Goal: Task Accomplishment & Management: Use online tool/utility

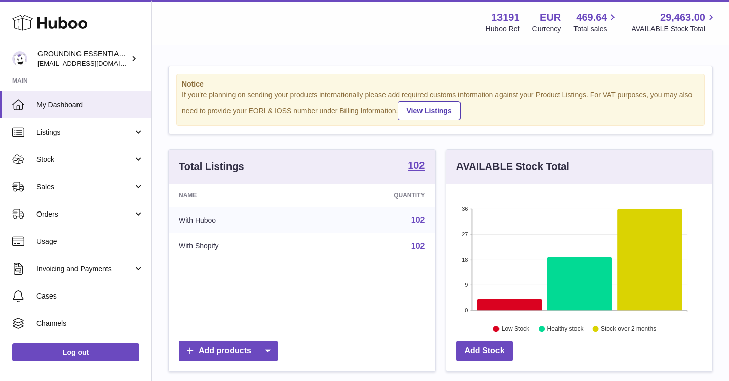
scroll to position [158, 266]
click at [55, 199] on link "Sales" at bounding box center [75, 186] width 151 height 27
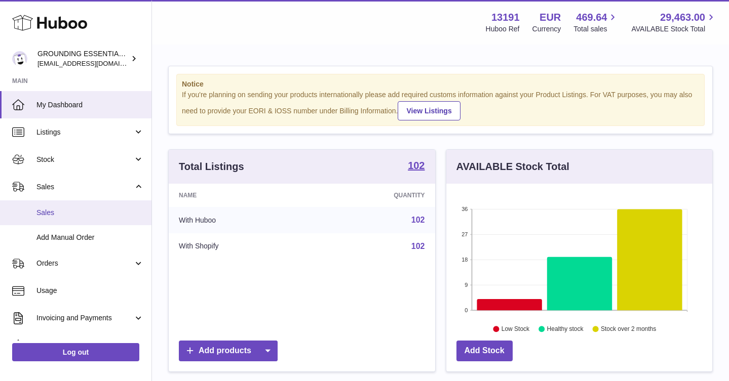
click at [59, 213] on span "Sales" at bounding box center [89, 213] width 107 height 10
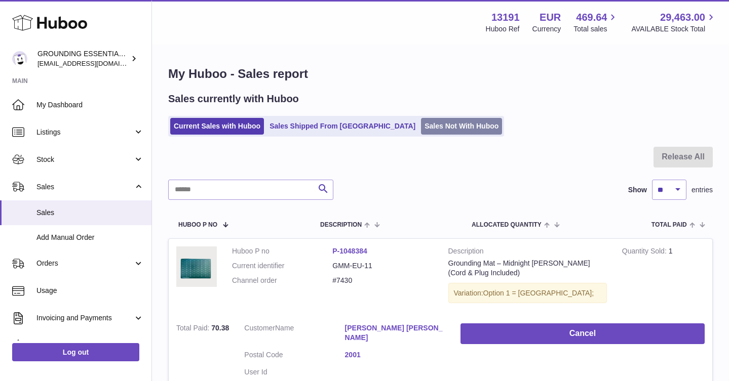
click at [421, 131] on link "Sales Not With Huboo" at bounding box center [461, 126] width 81 height 17
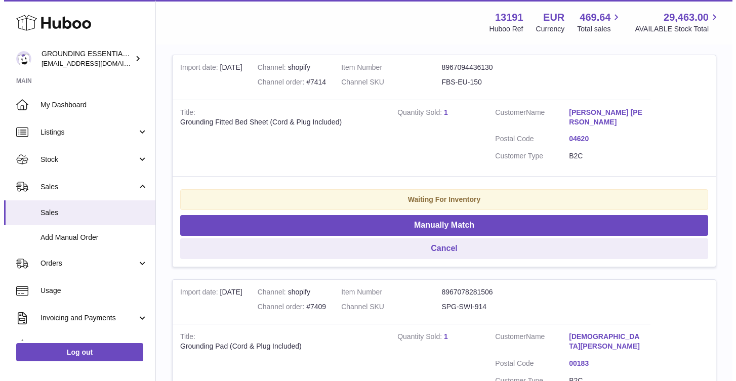
scroll to position [209, 0]
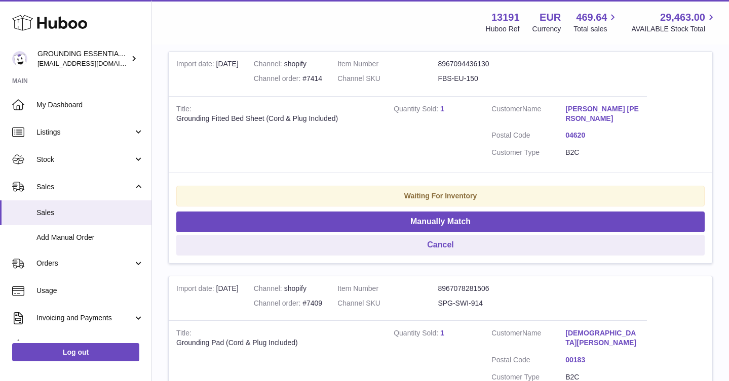
click at [477, 81] on dd "FBS-EU-150" at bounding box center [488, 79] width 100 height 10
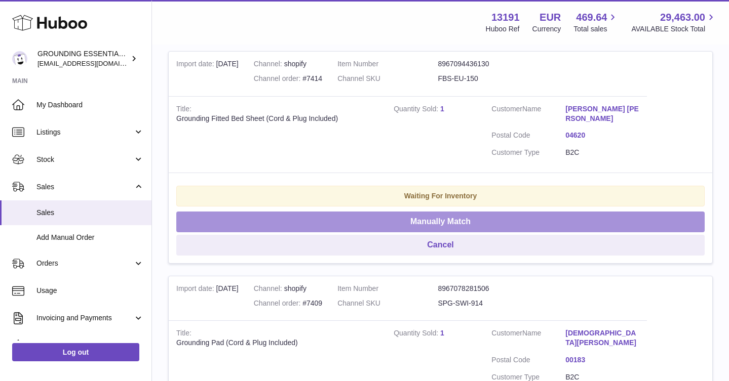
click at [481, 226] on button "Manually Match" at bounding box center [440, 222] width 528 height 21
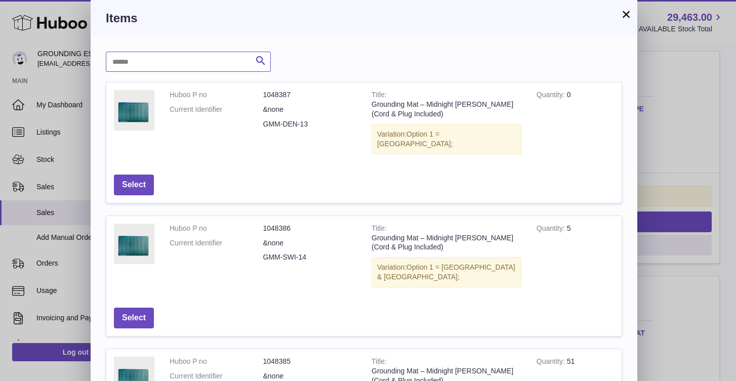
click at [153, 61] on input "text" at bounding box center [188, 62] width 165 height 20
type input "***"
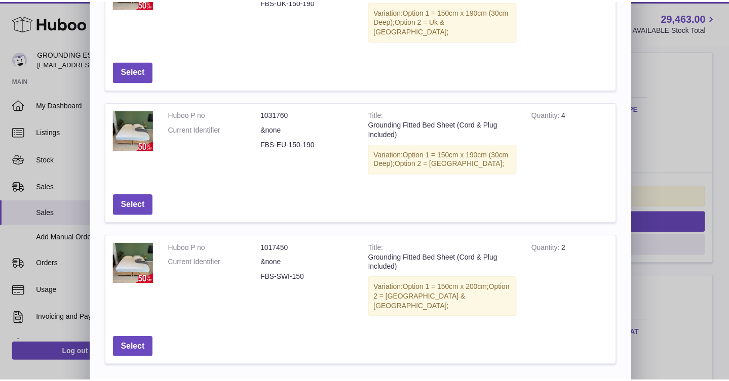
scroll to position [433, 0]
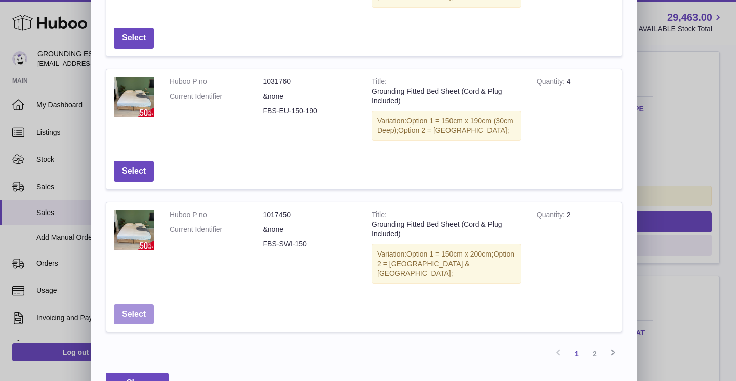
click at [144, 304] on button "Select" at bounding box center [134, 314] width 40 height 21
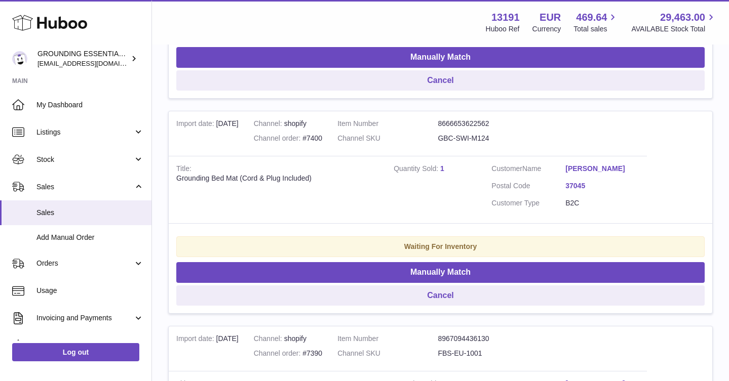
scroll to position [624, 0]
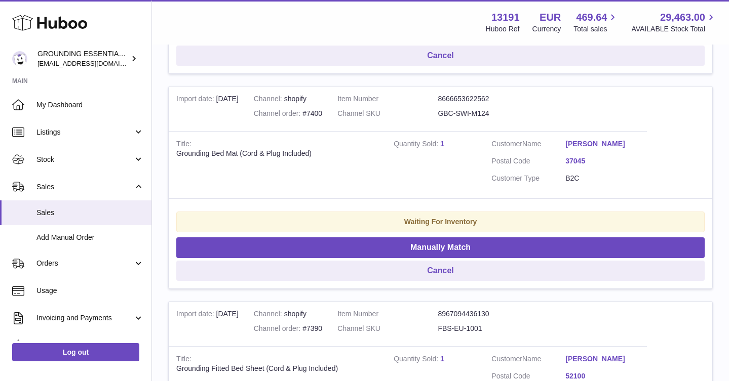
click at [600, 131] on td "Customer Name Claudia Raccanelli Postal Code 37045 Customer Type B2C" at bounding box center [565, 164] width 163 height 67
click at [601, 139] on link "[PERSON_NAME]" at bounding box center [602, 144] width 74 height 10
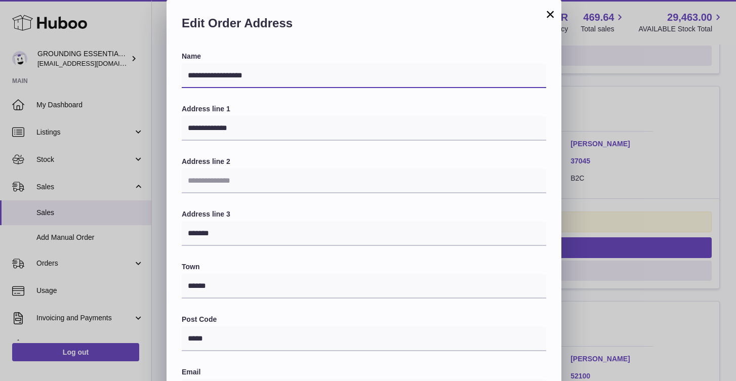
click at [312, 81] on input "**********" at bounding box center [364, 76] width 365 height 24
click at [549, 16] on button "×" at bounding box center [551, 14] width 12 height 12
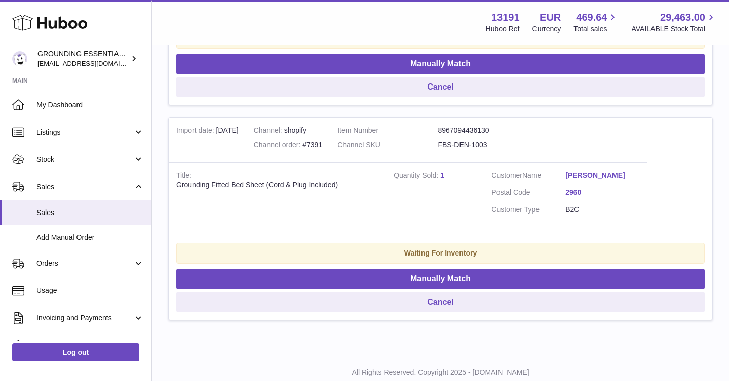
scroll to position [1035, 0]
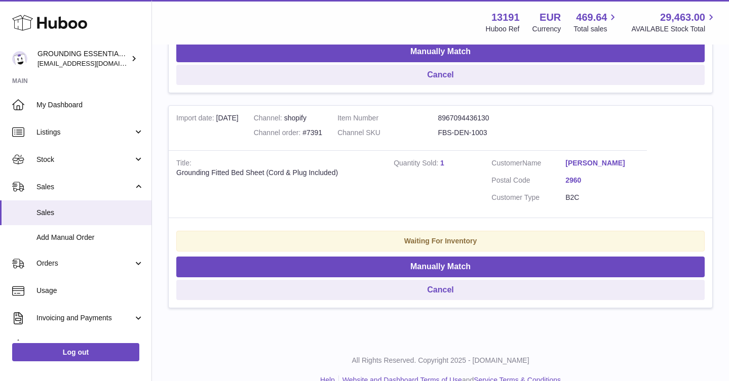
click at [603, 159] on link "Sune Linné Fladberg" at bounding box center [602, 164] width 74 height 10
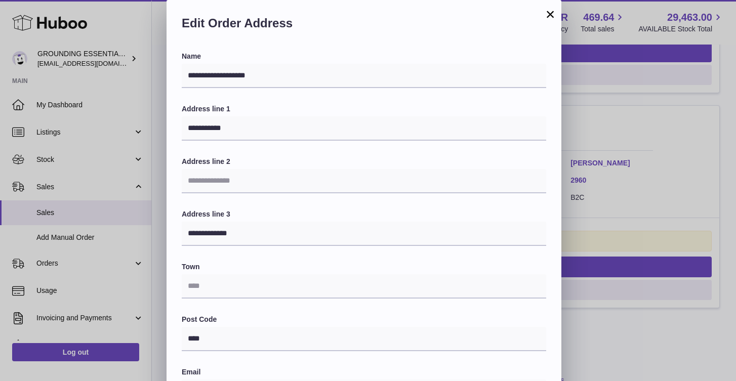
click at [263, 90] on div "**********" at bounding box center [364, 307] width 365 height 510
click at [257, 78] on input "**********" at bounding box center [364, 76] width 365 height 24
click at [553, 14] on button "×" at bounding box center [551, 14] width 12 height 12
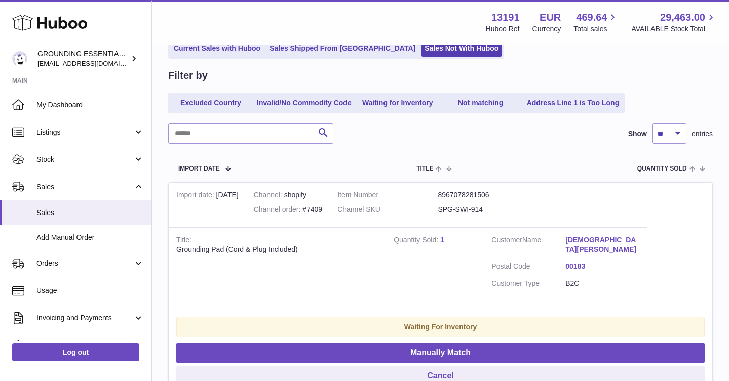
scroll to position [0, 0]
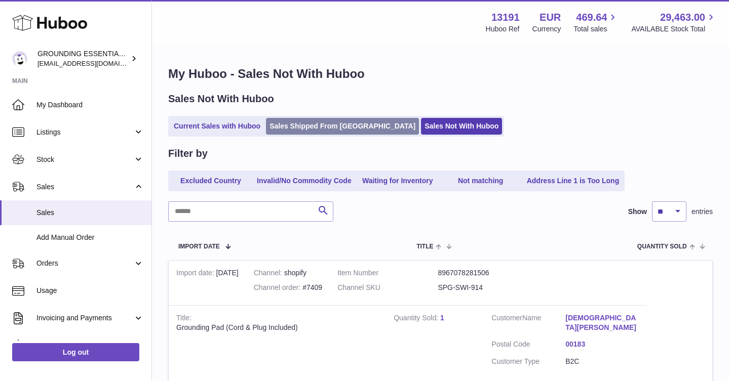
click at [295, 126] on link "Sales Shipped From [GEOGRAPHIC_DATA]" at bounding box center [342, 126] width 153 height 17
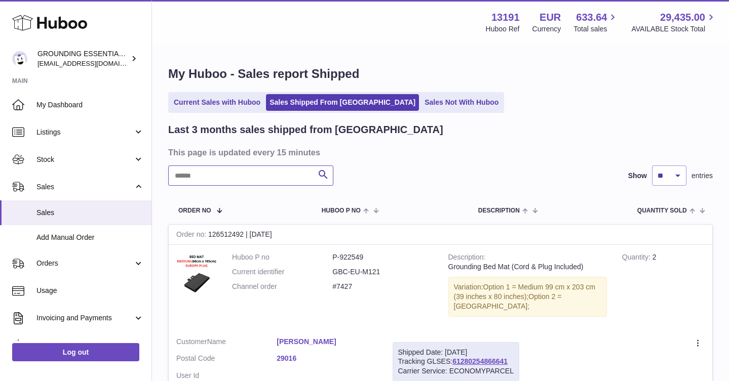
click at [247, 172] on input "text" at bounding box center [250, 176] width 165 height 20
paste input "*********"
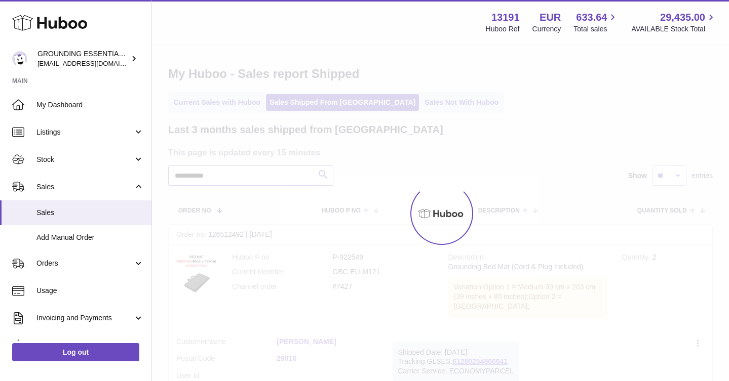
type input "*********"
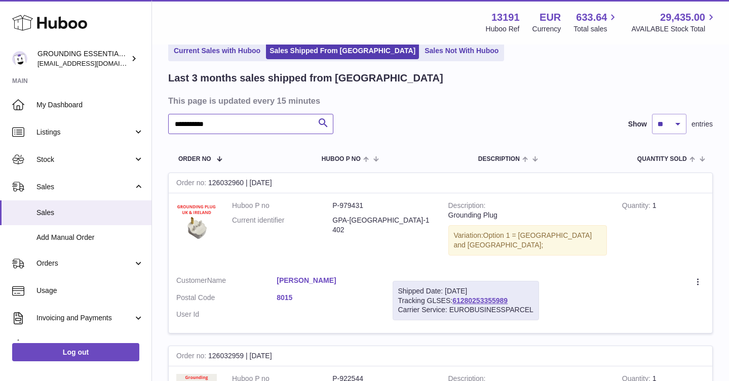
scroll to position [59, 0]
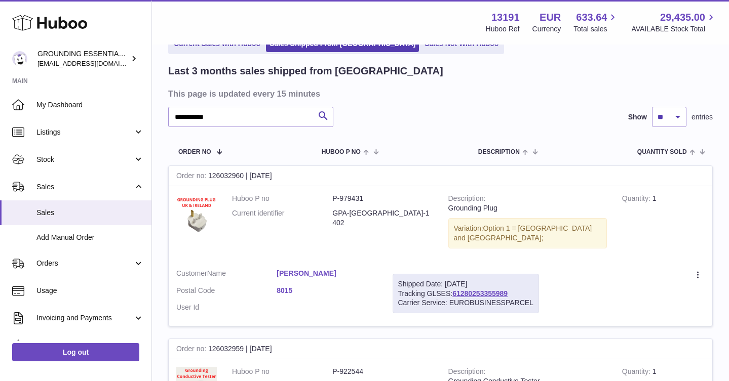
click at [324, 269] on link "Katharina Losand" at bounding box center [327, 274] width 100 height 10
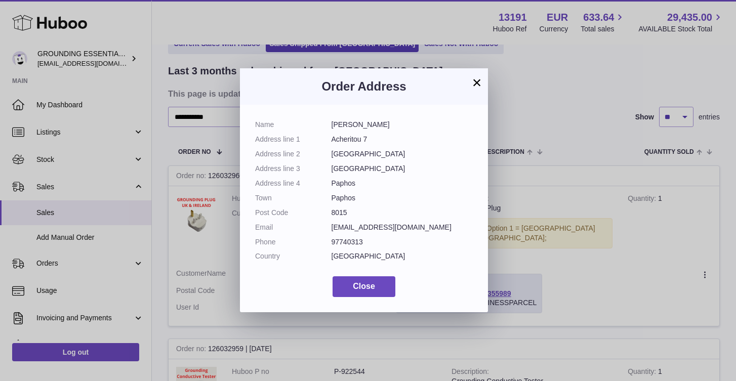
click at [479, 82] on button "×" at bounding box center [477, 82] width 12 height 12
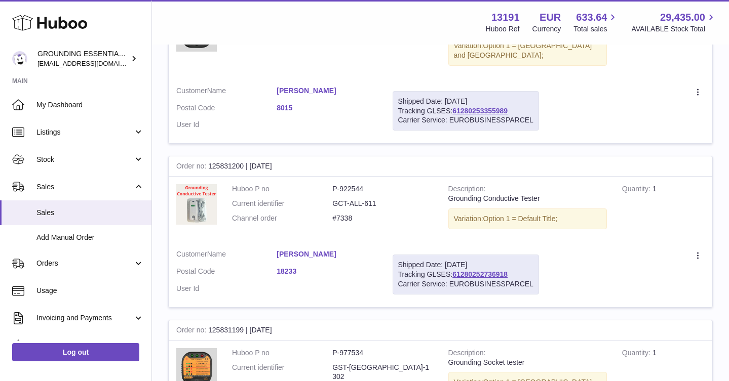
scroll to position [744, 0]
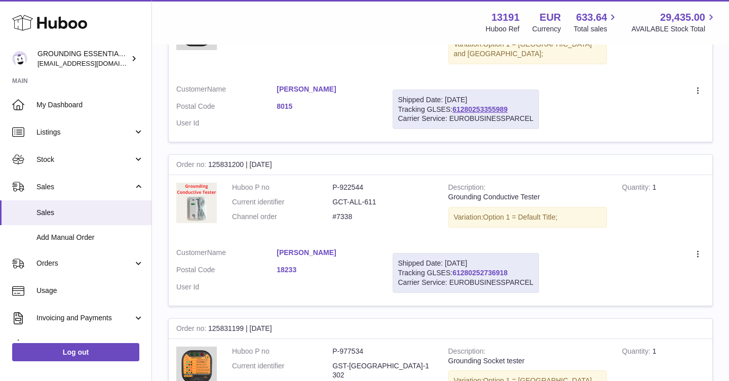
click at [487, 269] on link "61280252736918" at bounding box center [479, 273] width 55 height 8
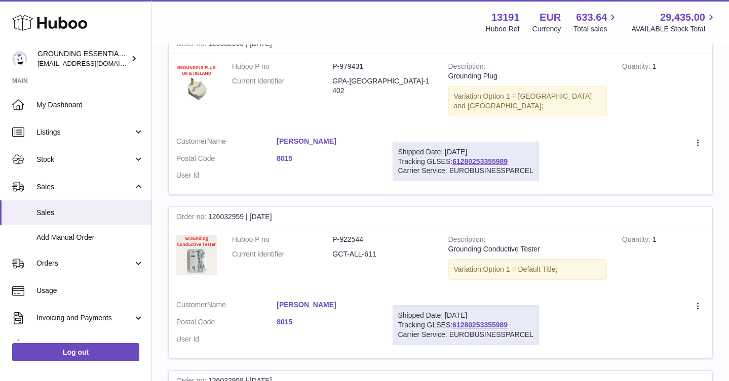
scroll to position [154, 0]
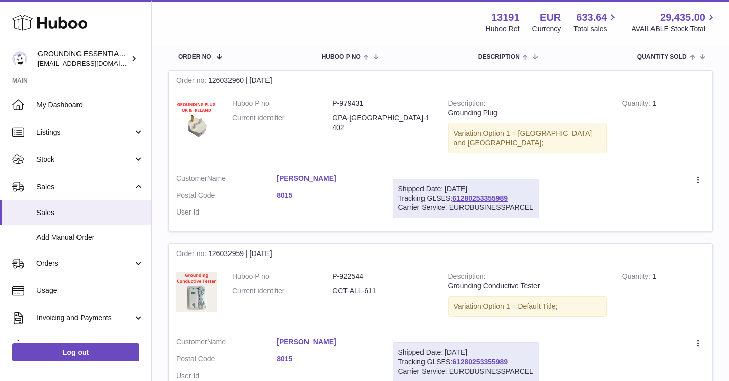
click at [309, 174] on link "Katharina Losand" at bounding box center [327, 179] width 100 height 10
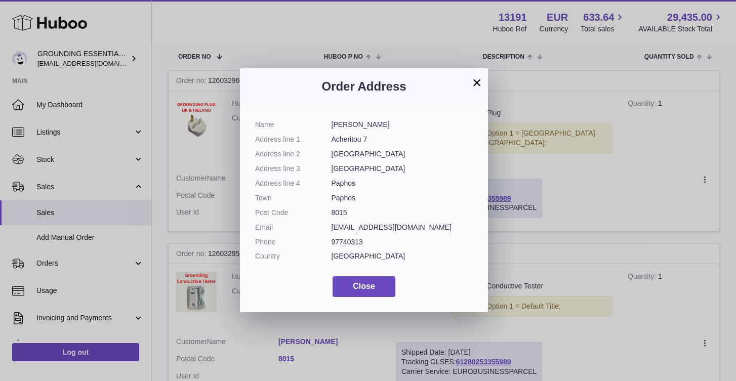
click at [479, 82] on button "×" at bounding box center [477, 82] width 12 height 12
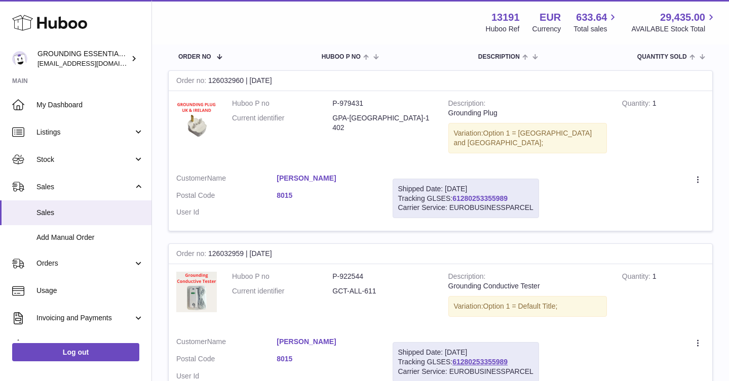
click at [462, 195] on link "61280253355989" at bounding box center [479, 199] width 55 height 8
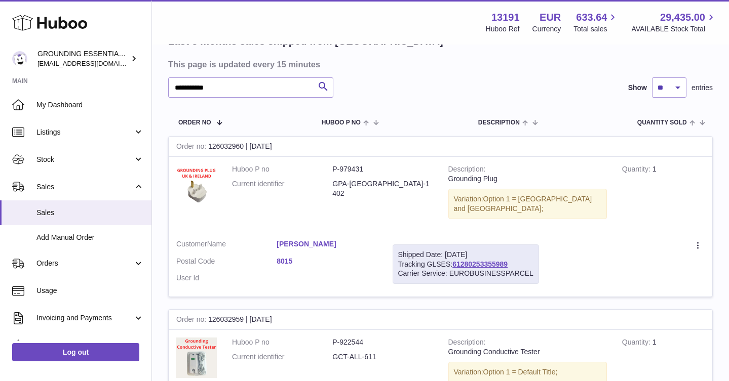
scroll to position [0, 0]
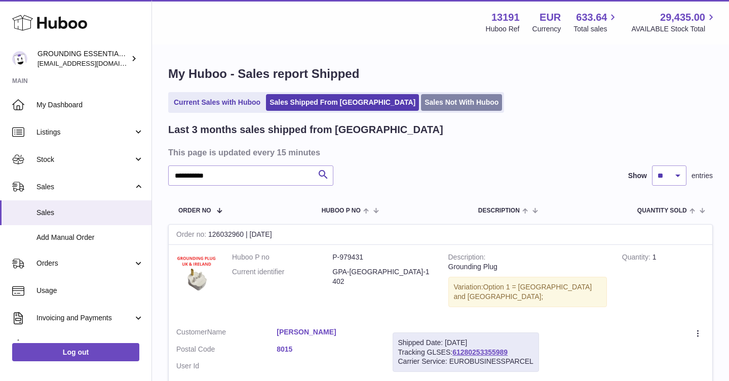
click at [421, 101] on link "Sales Not With Huboo" at bounding box center [461, 102] width 81 height 17
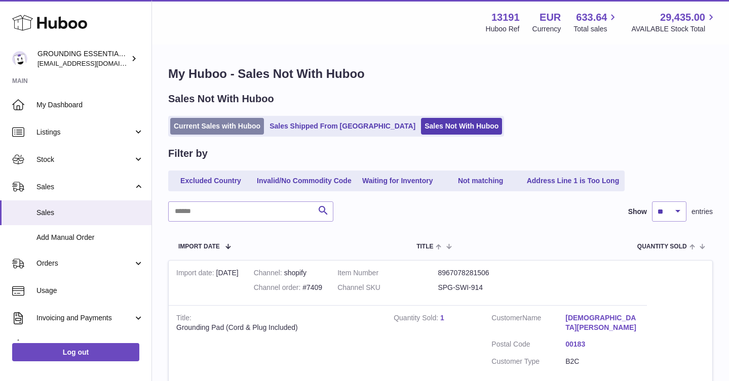
click at [232, 124] on link "Current Sales with Huboo" at bounding box center [217, 126] width 94 height 17
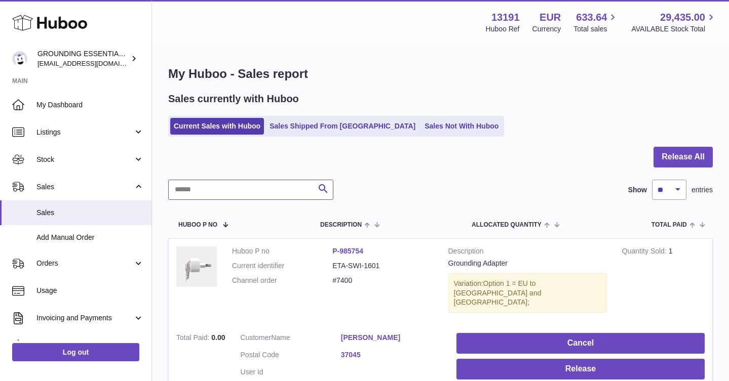
click at [239, 193] on input "text" at bounding box center [250, 190] width 165 height 20
type input "****"
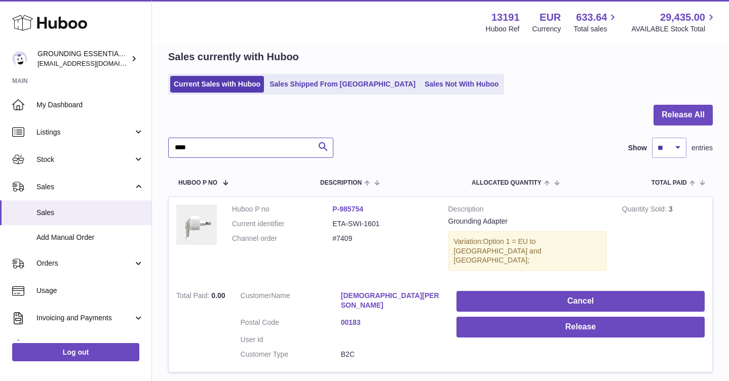
scroll to position [43, 0]
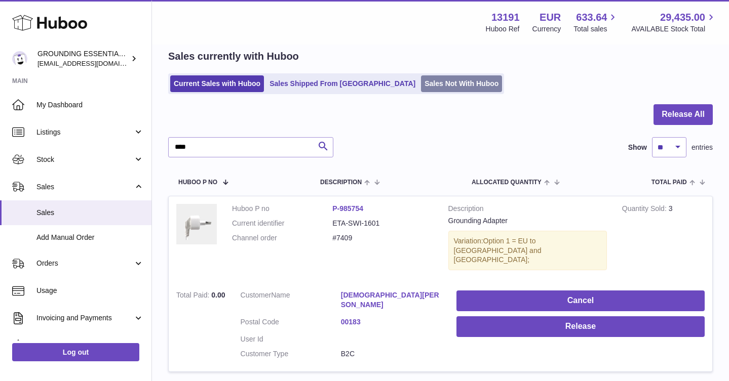
click at [421, 85] on link "Sales Not With Huboo" at bounding box center [461, 83] width 81 height 17
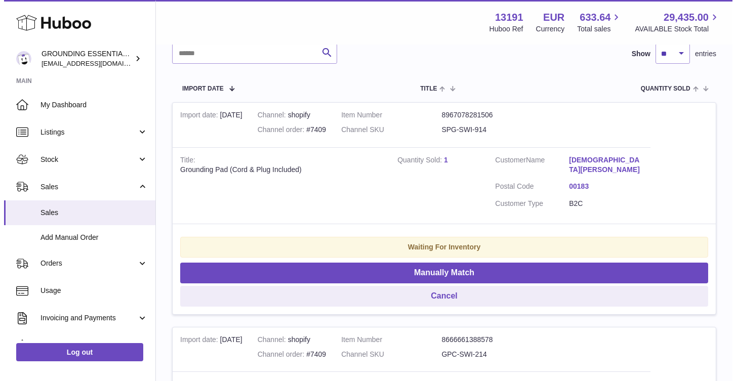
scroll to position [140, 0]
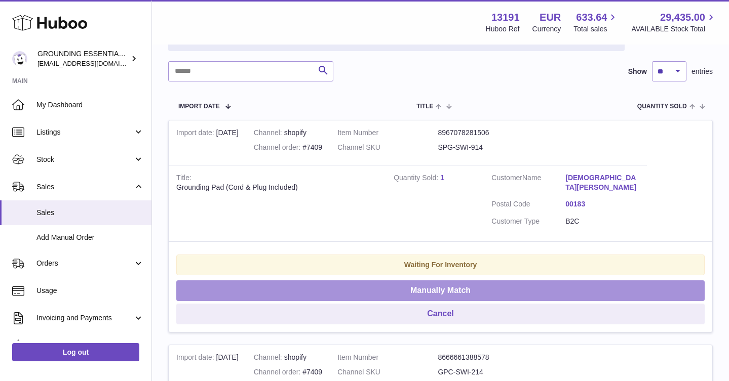
click at [462, 281] on button "Manually Match" at bounding box center [440, 291] width 528 height 21
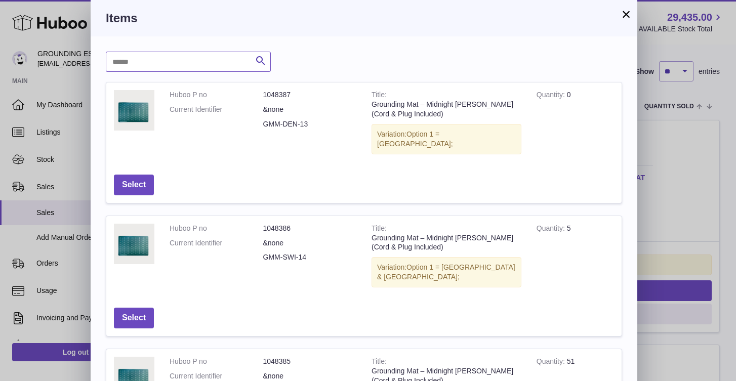
click at [203, 60] on input "text" at bounding box center [188, 62] width 165 height 20
type input "***"
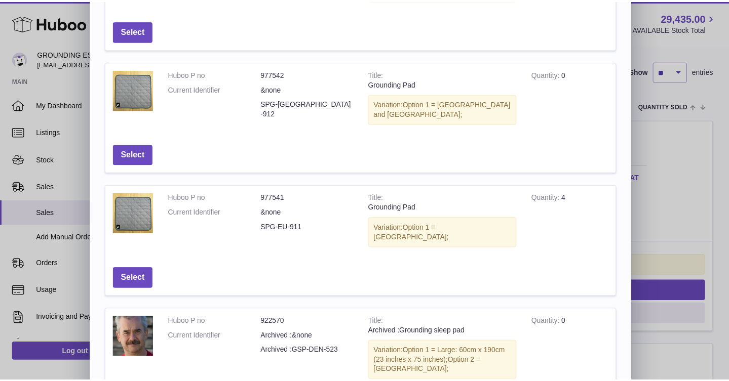
scroll to position [325, 0]
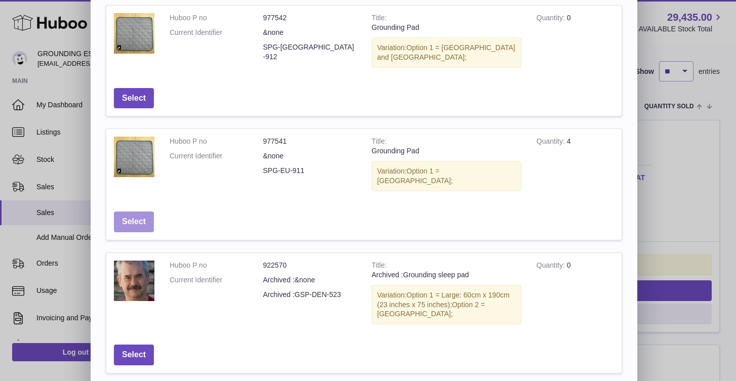
click at [144, 212] on button "Select" at bounding box center [134, 222] width 40 height 21
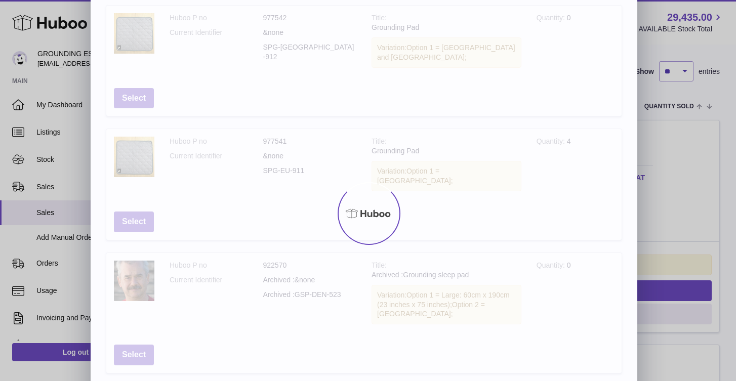
scroll to position [0, 0]
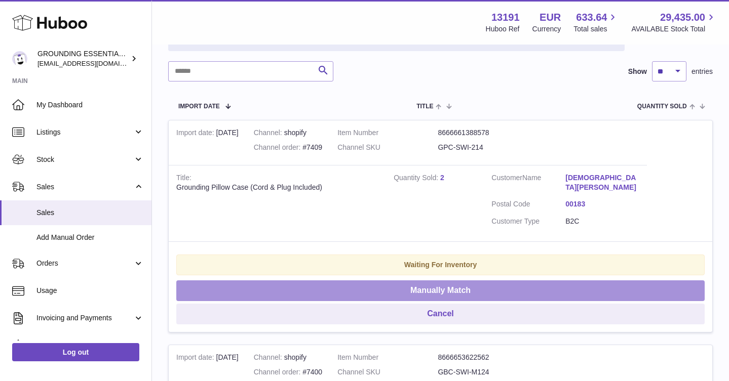
click at [437, 282] on button "Manually Match" at bounding box center [440, 291] width 528 height 21
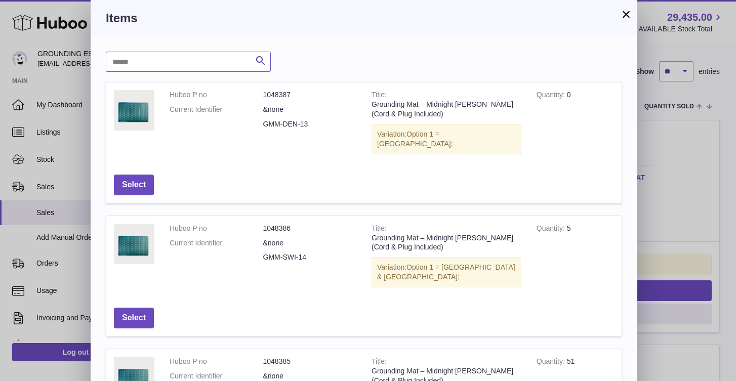
click at [191, 58] on input "text" at bounding box center [188, 62] width 165 height 20
type input "******"
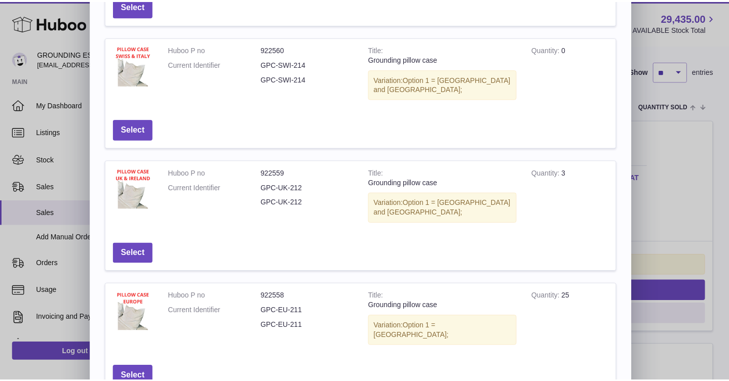
scroll to position [205, 0]
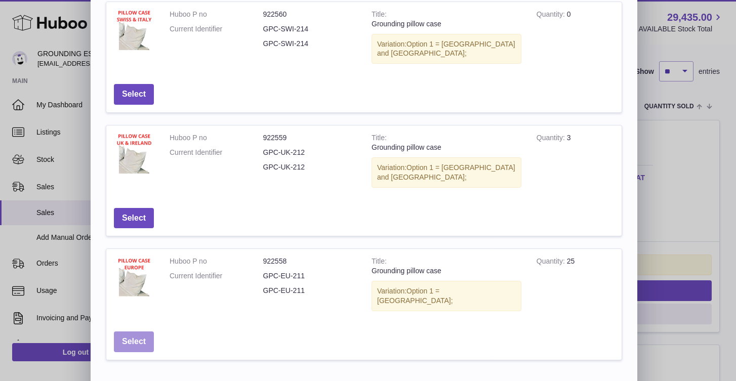
click at [137, 332] on button "Select" at bounding box center [134, 342] width 40 height 21
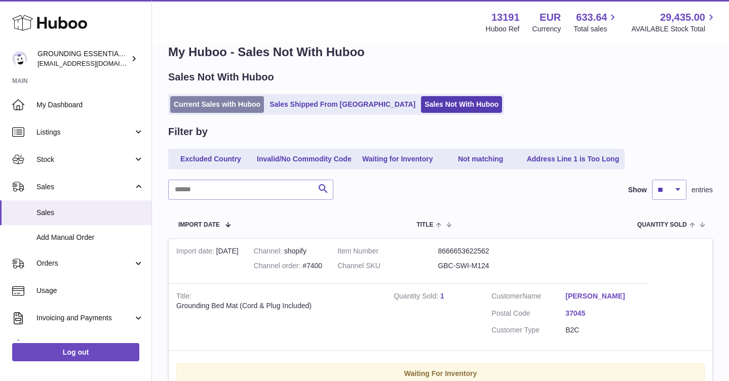
scroll to position [0, 0]
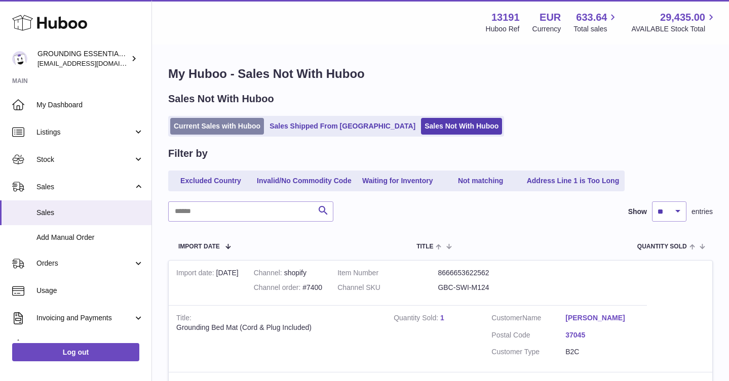
click at [219, 130] on link "Current Sales with Huboo" at bounding box center [217, 126] width 94 height 17
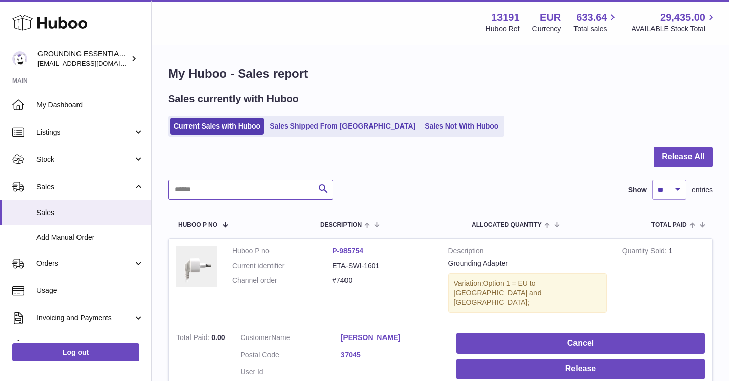
click at [262, 190] on input "text" at bounding box center [250, 190] width 165 height 20
type input "****"
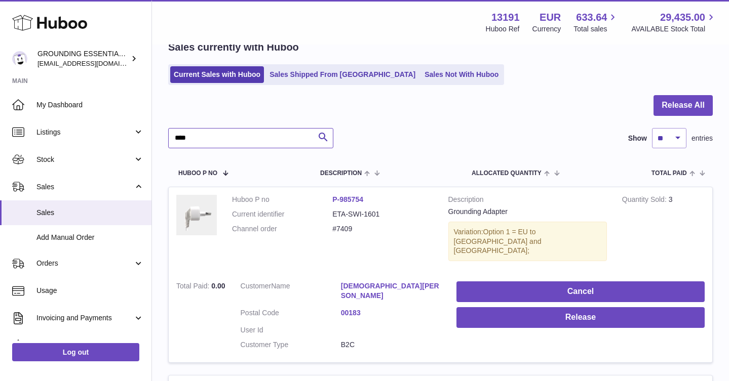
scroll to position [158, 0]
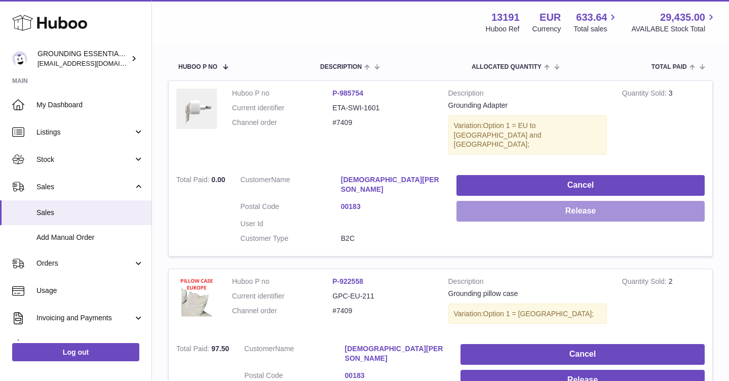
click at [570, 202] on button "Release" at bounding box center [580, 211] width 248 height 21
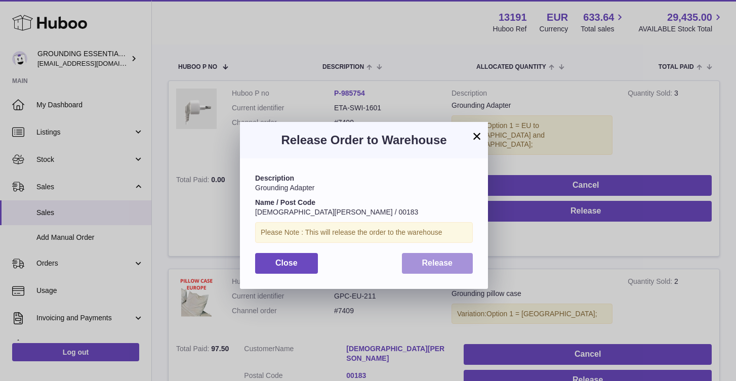
click at [433, 265] on span "Release" at bounding box center [437, 263] width 31 height 9
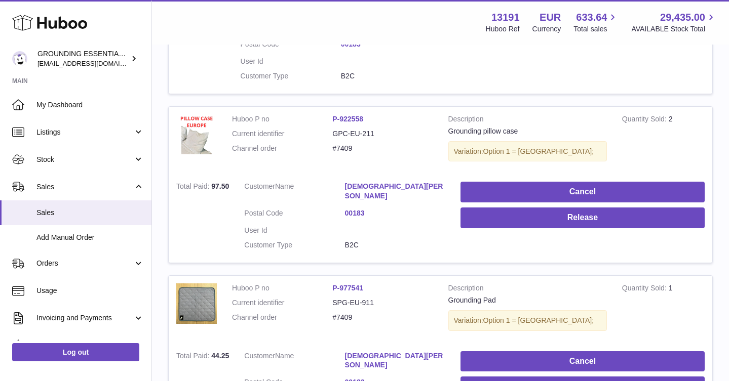
scroll to position [329, 0]
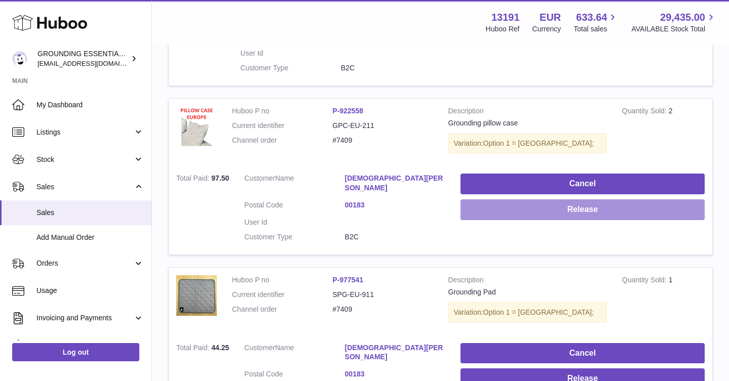
click at [564, 200] on button "Release" at bounding box center [582, 210] width 244 height 21
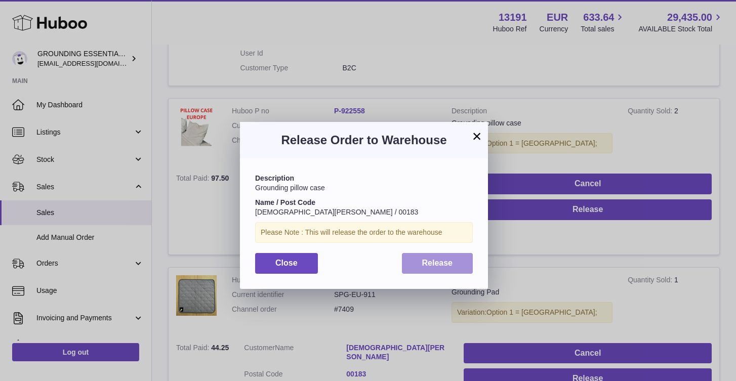
click at [455, 262] on button "Release" at bounding box center [437, 263] width 71 height 21
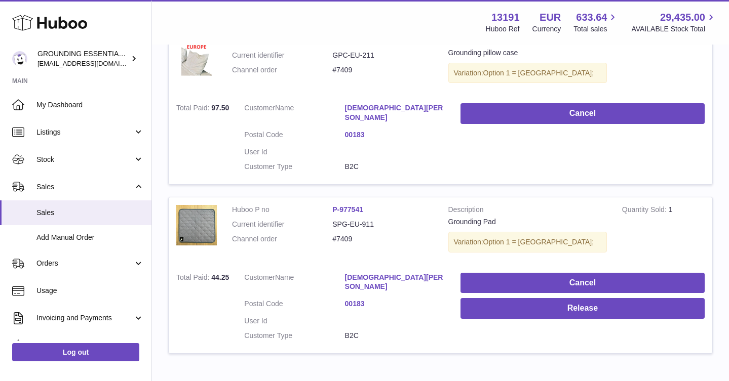
scroll to position [406, 0]
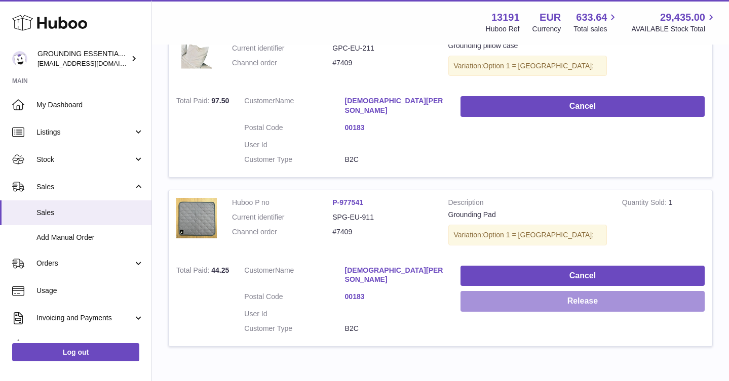
click at [578, 291] on button "Release" at bounding box center [582, 301] width 244 height 21
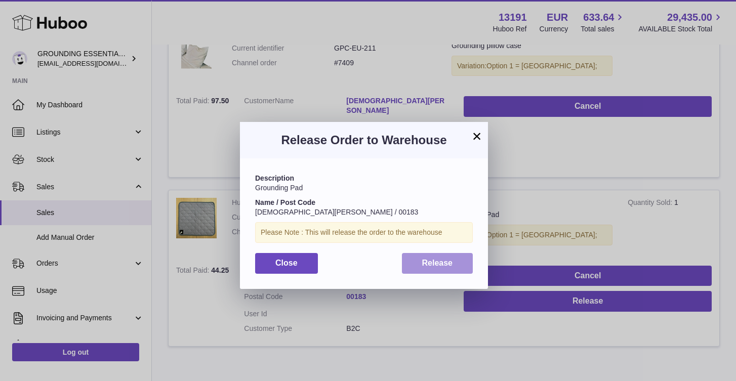
click at [412, 258] on button "Release" at bounding box center [437, 263] width 71 height 21
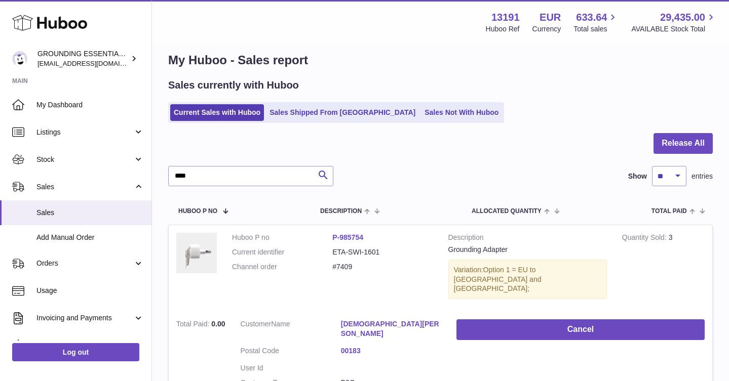
scroll to position [0, 0]
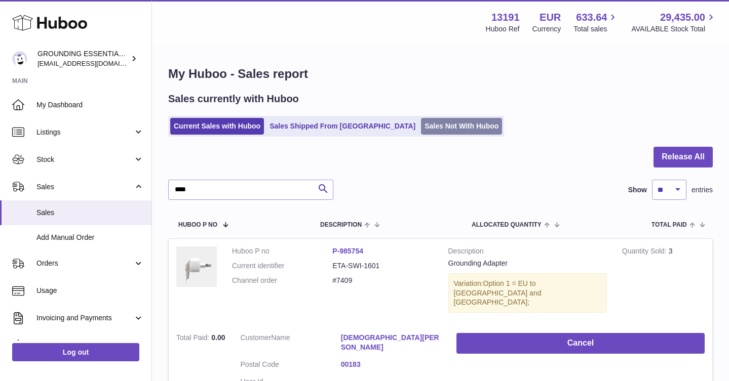
click at [421, 129] on link "Sales Not With Huboo" at bounding box center [461, 126] width 81 height 17
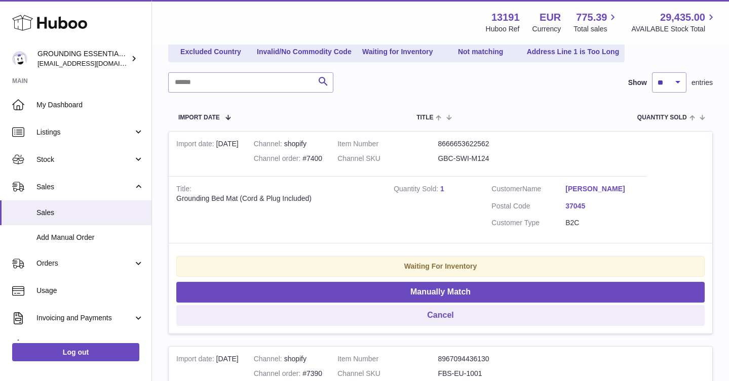
scroll to position [131, 0]
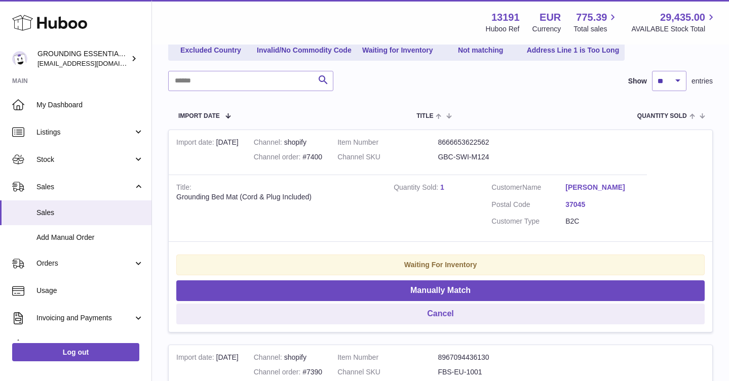
click at [470, 156] on dd "GBC-SWI-M124" at bounding box center [488, 157] width 100 height 10
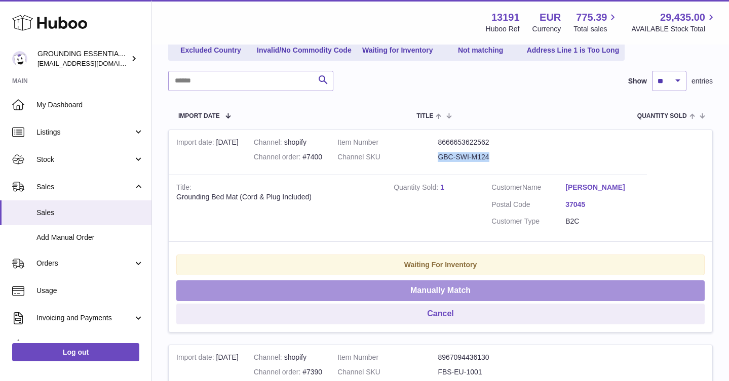
click at [467, 292] on button "Manually Match" at bounding box center [440, 291] width 528 height 21
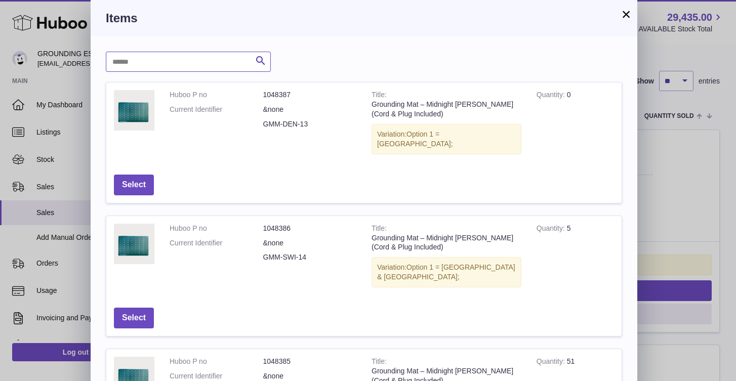
click at [225, 61] on input "text" at bounding box center [188, 62] width 165 height 20
type input "********"
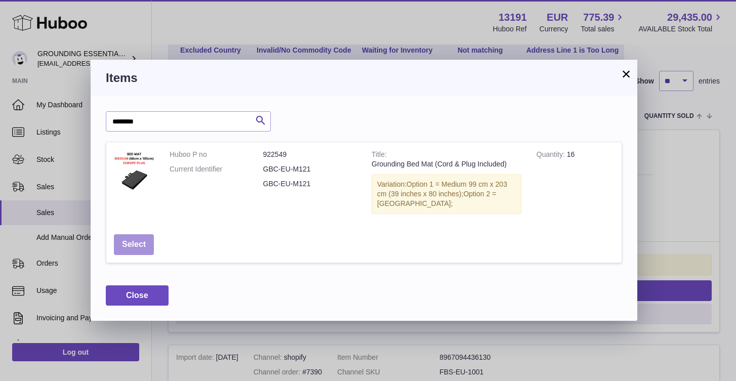
click at [118, 238] on button "Select" at bounding box center [134, 245] width 40 height 21
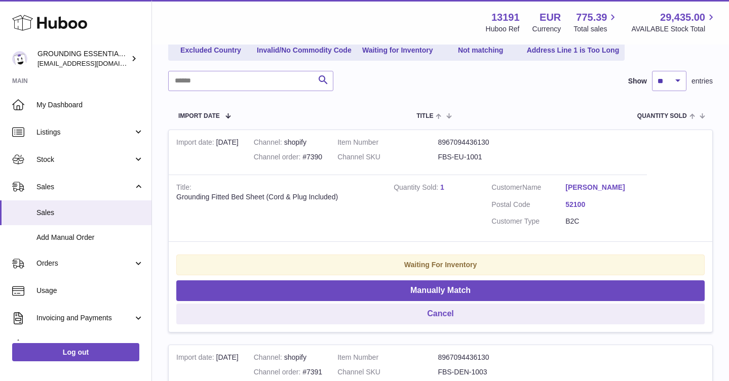
scroll to position [0, 0]
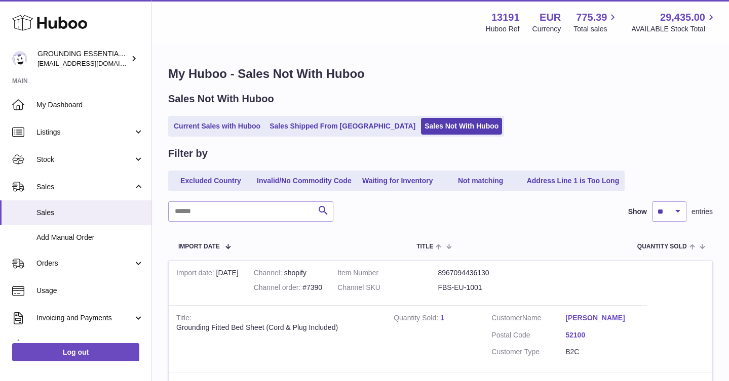
click at [200, 143] on div "My Huboo - Sales Not With Huboo Sales Not With Huboo Current Sales with Huboo S…" at bounding box center [440, 379] width 577 height 666
click at [192, 128] on link "Current Sales with Huboo" at bounding box center [217, 126] width 94 height 17
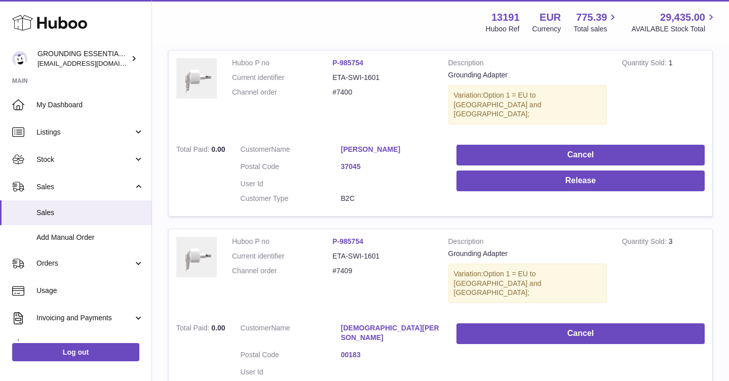
scroll to position [28, 0]
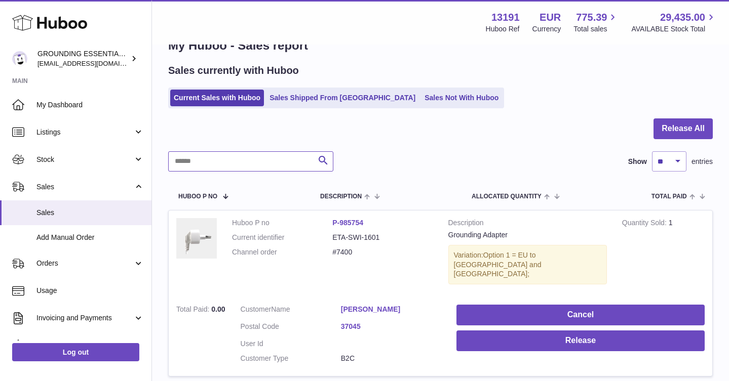
click at [274, 156] on input "text" at bounding box center [250, 161] width 165 height 20
type input "*******"
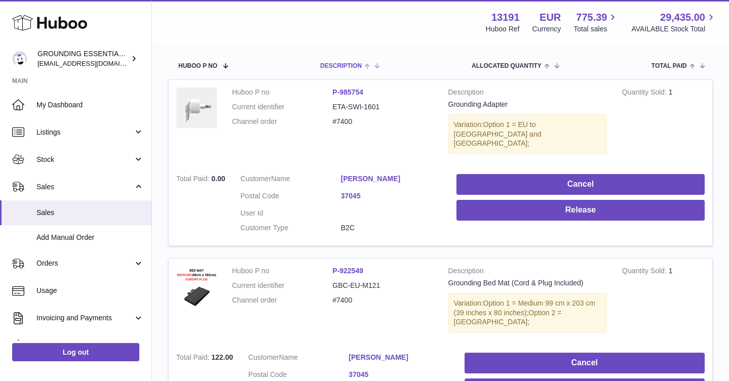
scroll to position [185, 0]
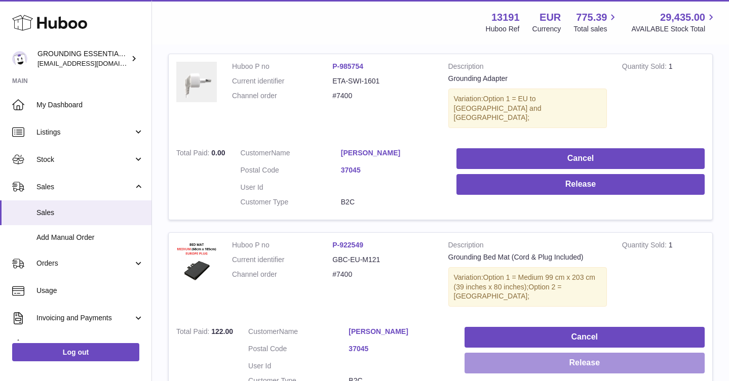
click at [575, 353] on button "Release" at bounding box center [584, 363] width 240 height 21
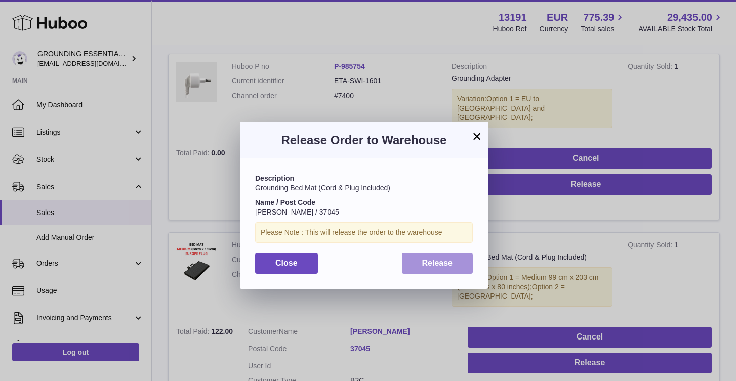
click at [429, 260] on span "Release" at bounding box center [437, 263] width 31 height 9
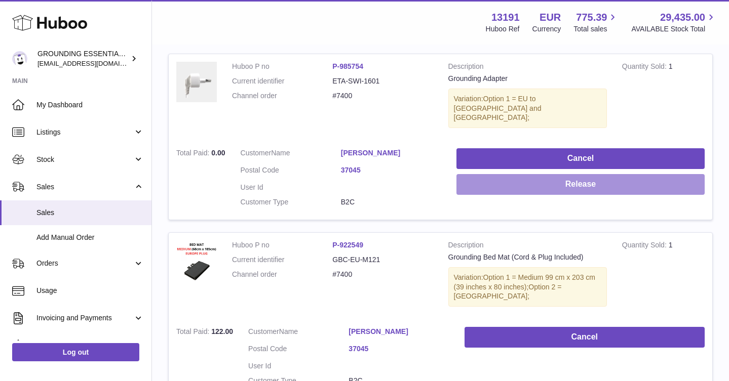
click at [560, 183] on button "Release" at bounding box center [580, 184] width 248 height 21
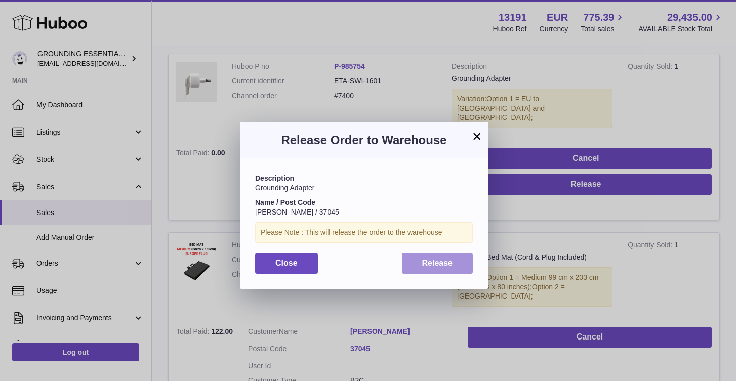
click at [426, 255] on button "Release" at bounding box center [437, 263] width 71 height 21
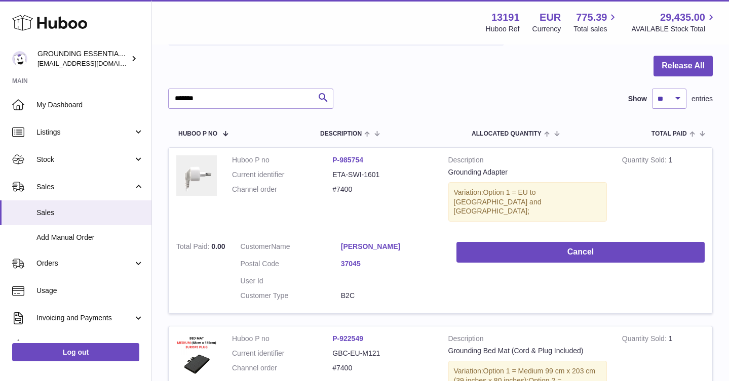
scroll to position [0, 0]
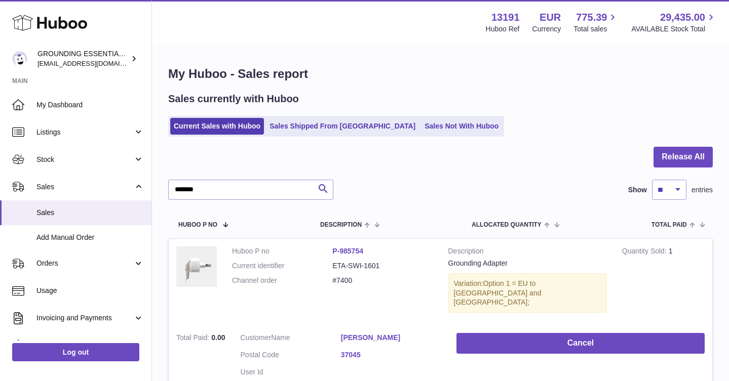
click at [418, 135] on ul "Current Sales with Huboo Sales Shipped From Huboo Sales Not With Huboo" at bounding box center [336, 126] width 336 height 21
click at [421, 126] on link "Sales Not With Huboo" at bounding box center [461, 126] width 81 height 17
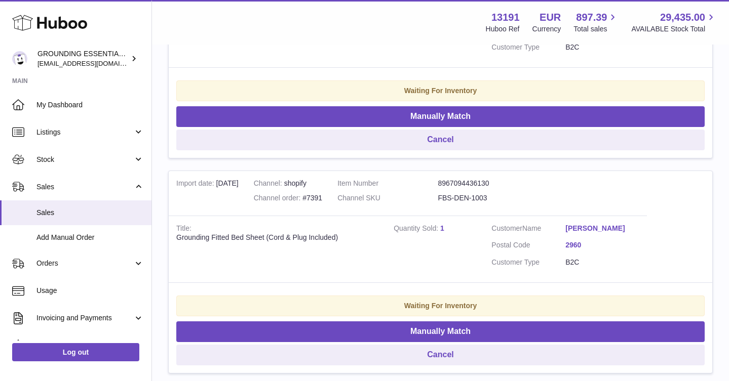
scroll to position [389, 0]
